Goal: Task Accomplishment & Management: Complete application form

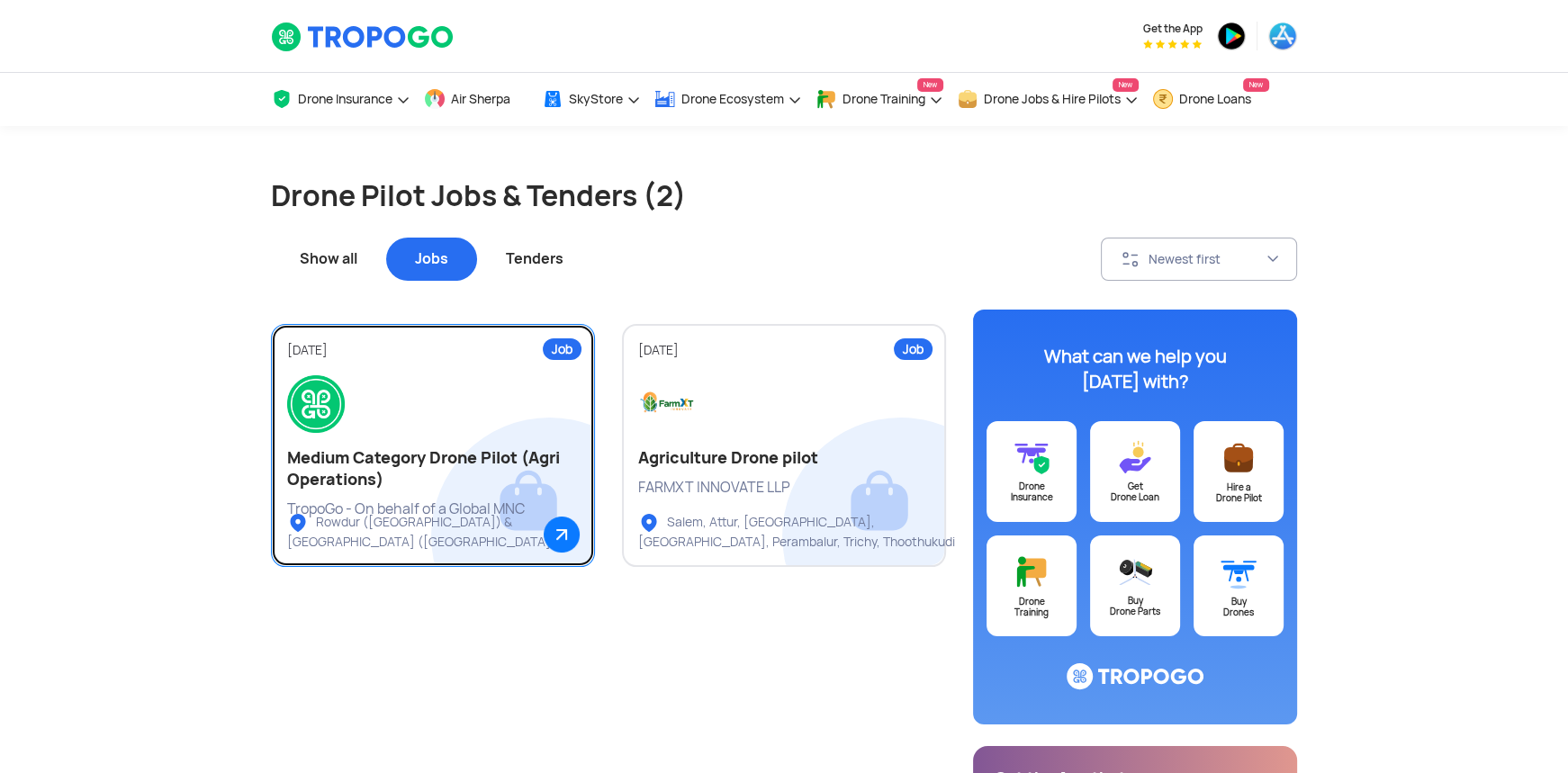
click at [441, 412] on div at bounding box center [433, 403] width 292 height 57
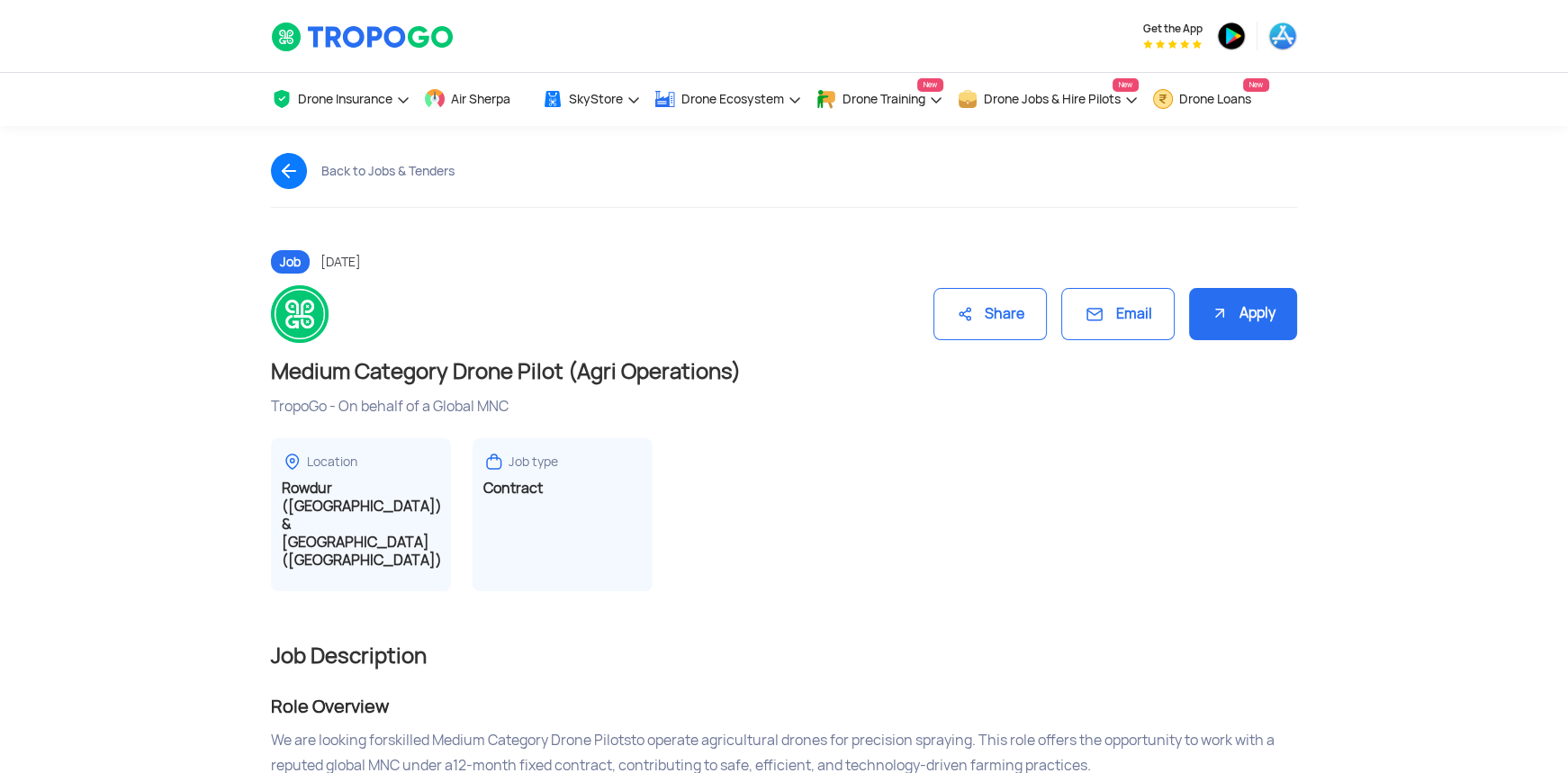
click at [980, 317] on div "Share" at bounding box center [990, 314] width 114 height 53
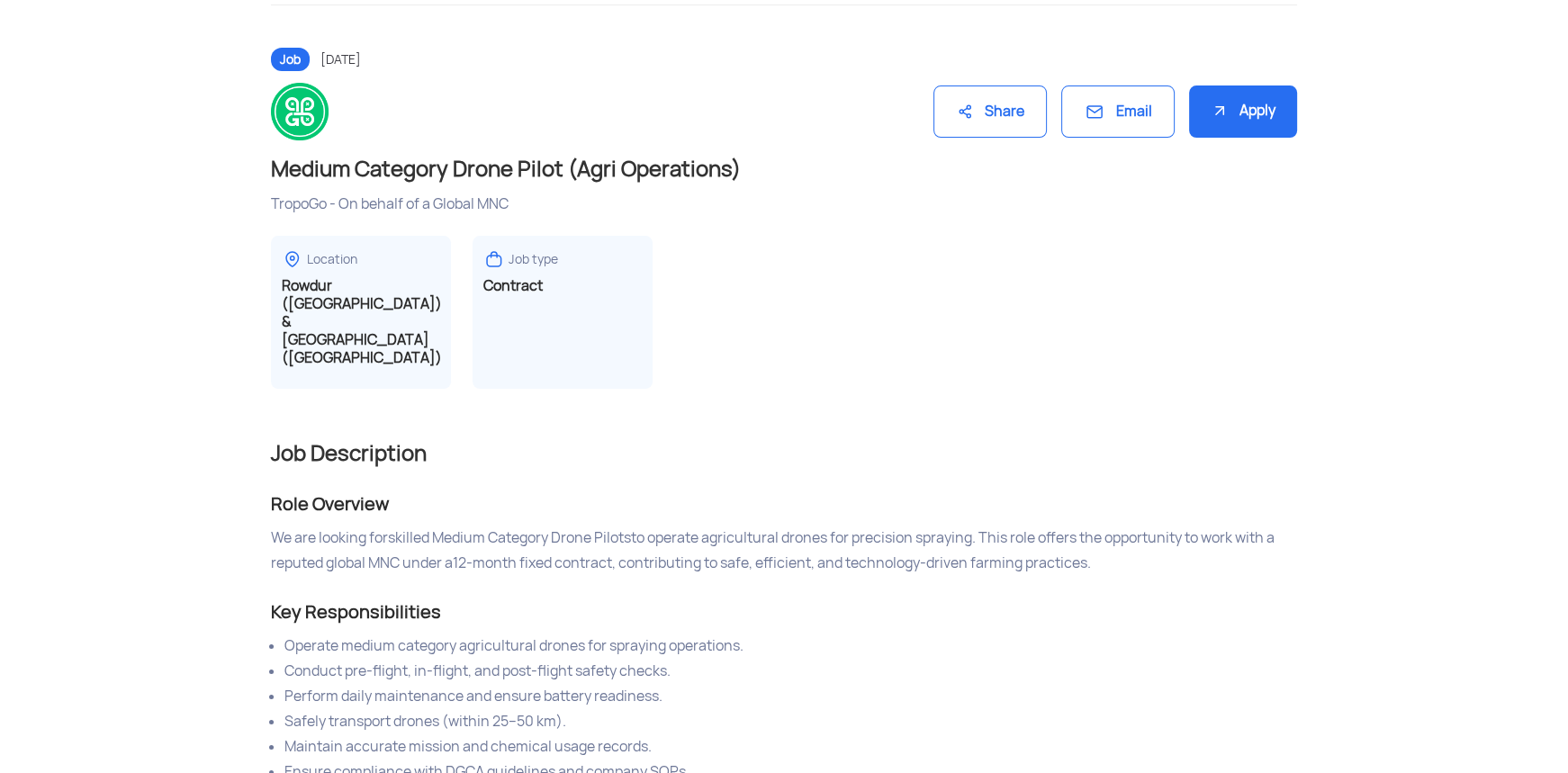
scroll to position [296, 0]
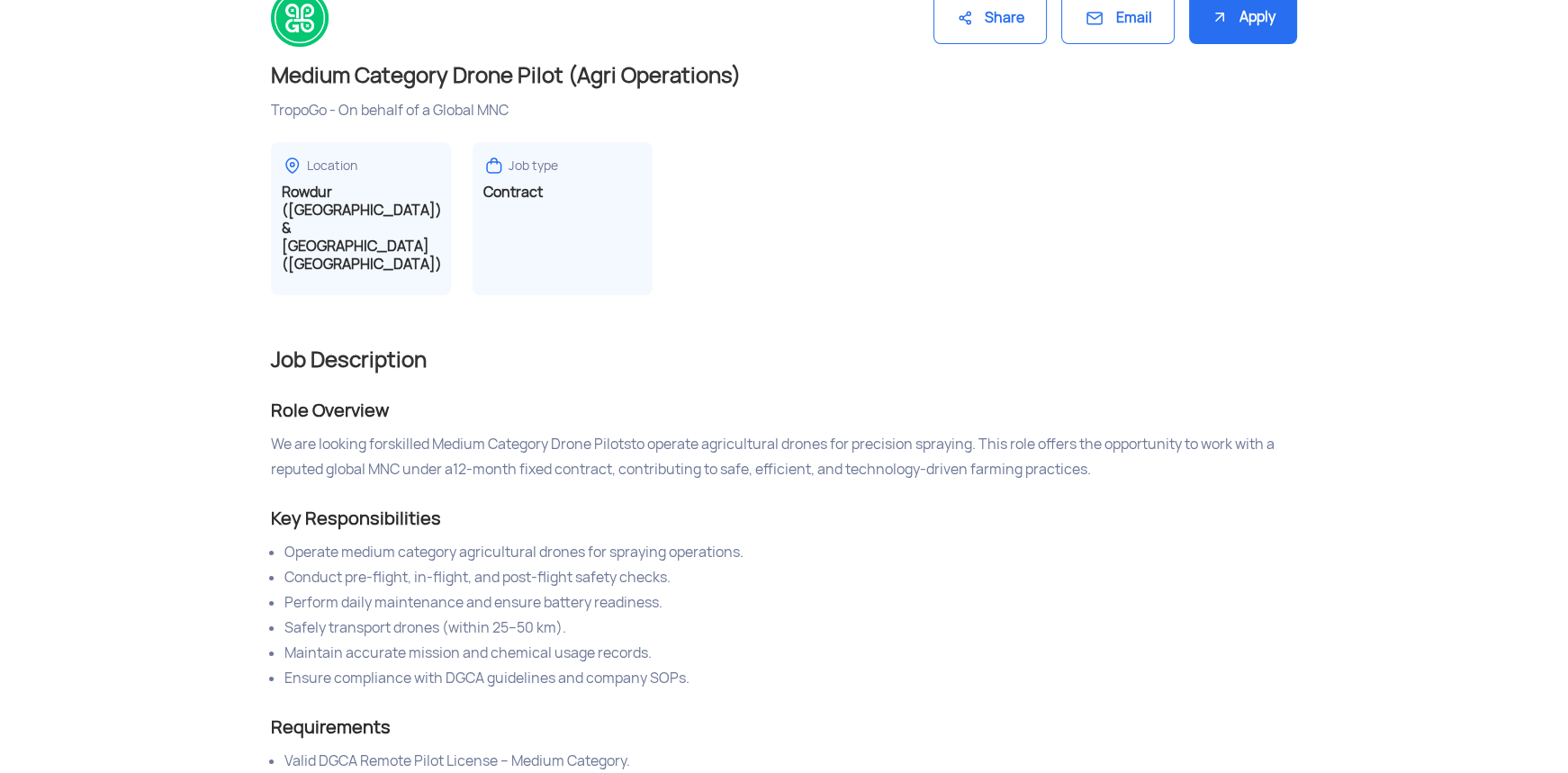
click at [1215, 33] on div "Apply" at bounding box center [1242, 18] width 108 height 53
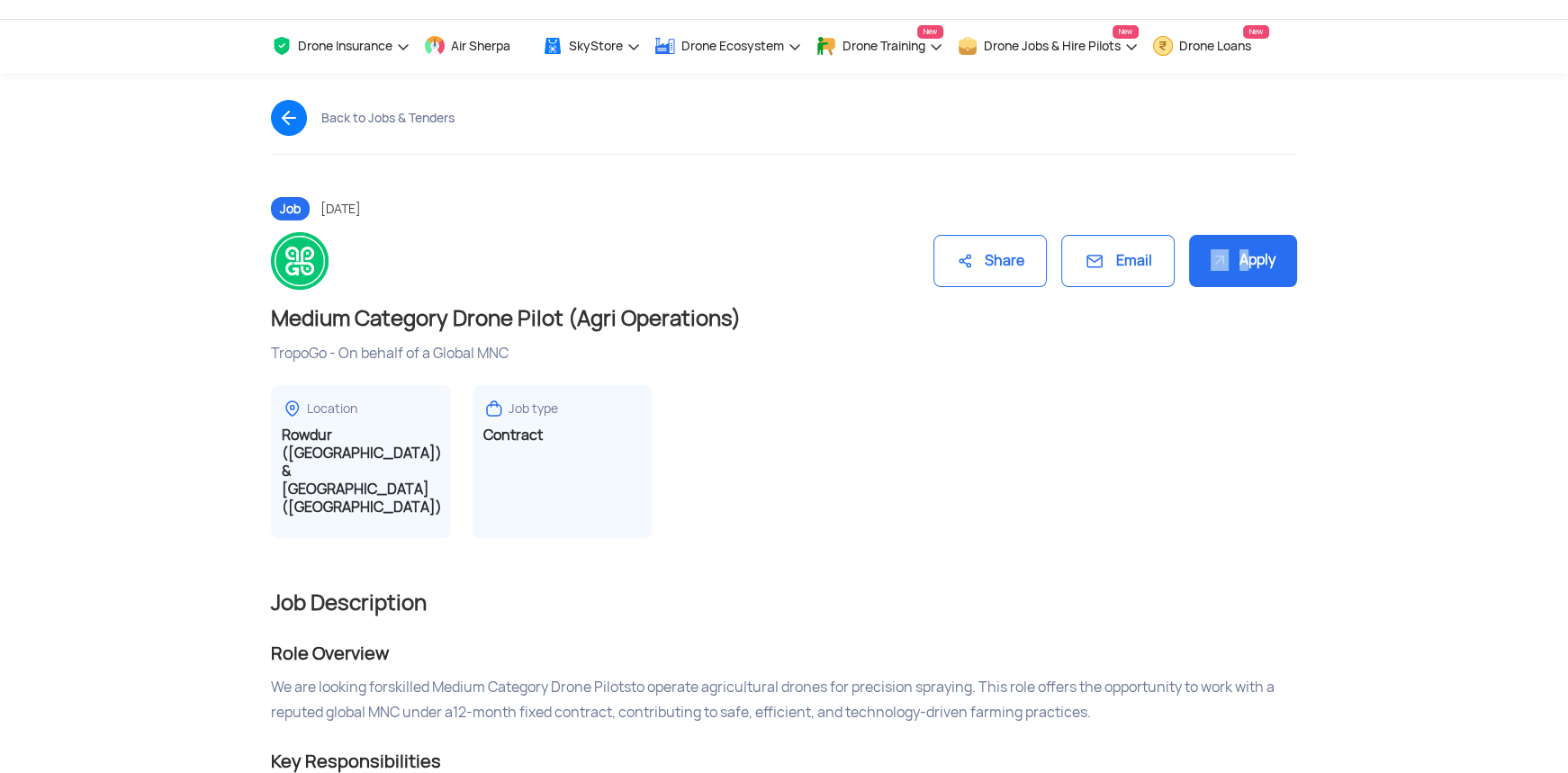
scroll to position [0, 0]
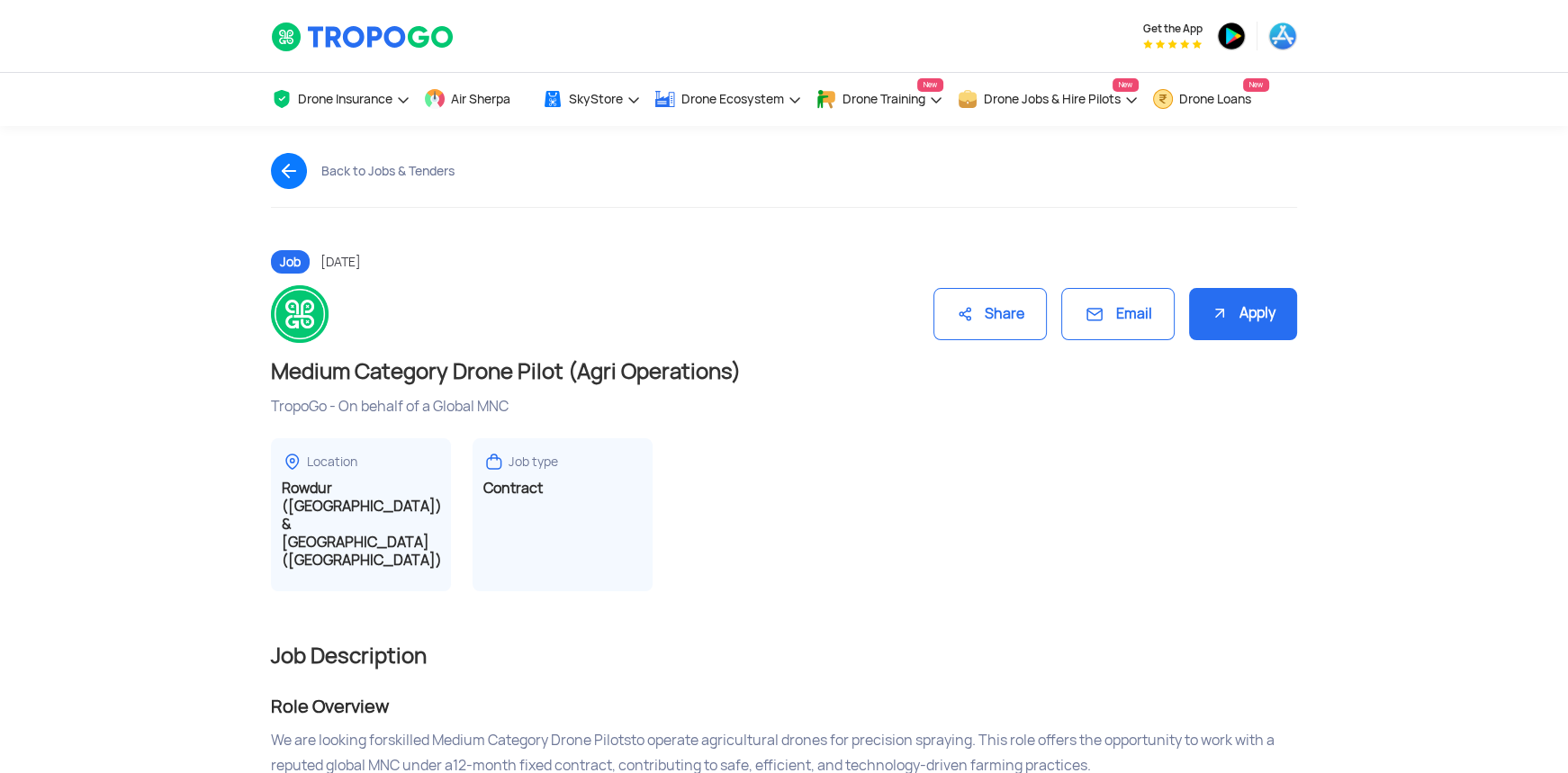
click at [302, 174] on img at bounding box center [297, 171] width 51 height 36
